Goal: Obtain resource: Obtain resource

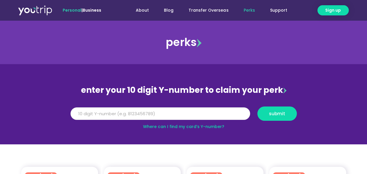
click at [181, 113] on input "Y Number" at bounding box center [161, 113] width 180 height 13
click at [185, 126] on link "Where can I find my card’s Y-number?" at bounding box center [183, 126] width 81 height 6
click at [141, 113] on input "Y Number" at bounding box center [161, 113] width 180 height 13
type input "8176"
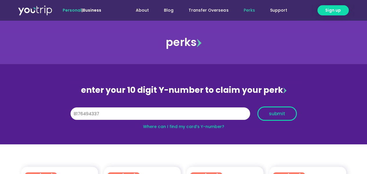
type input "8176494337"
click at [282, 112] on span "submit" at bounding box center [277, 113] width 16 height 4
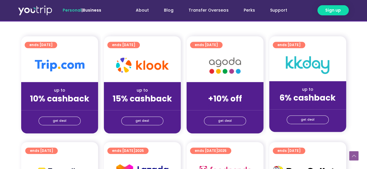
scroll to position [138, 0]
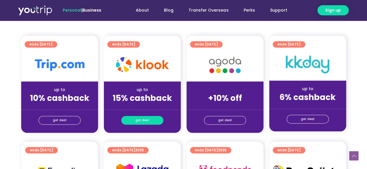
click at [148, 119] on link "get deal" at bounding box center [142, 120] width 42 height 9
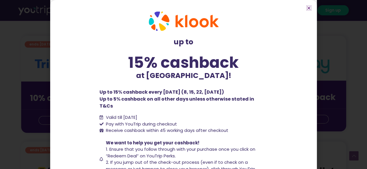
scroll to position [45, 0]
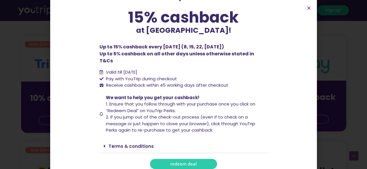
click at [122, 143] on link "Terms & conditions" at bounding box center [131, 146] width 45 height 6
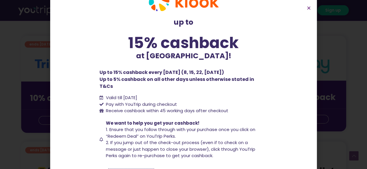
scroll to position [20, 0]
